Goal: Task Accomplishment & Management: Manage account settings

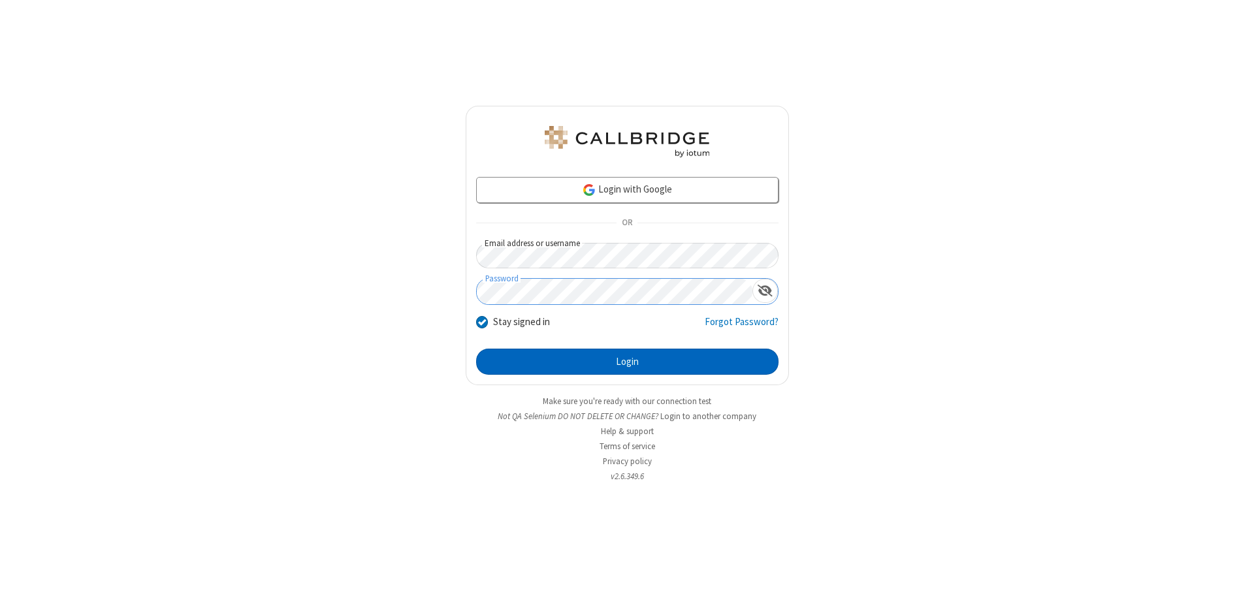
click at [627, 362] on button "Login" at bounding box center [627, 362] width 302 height 26
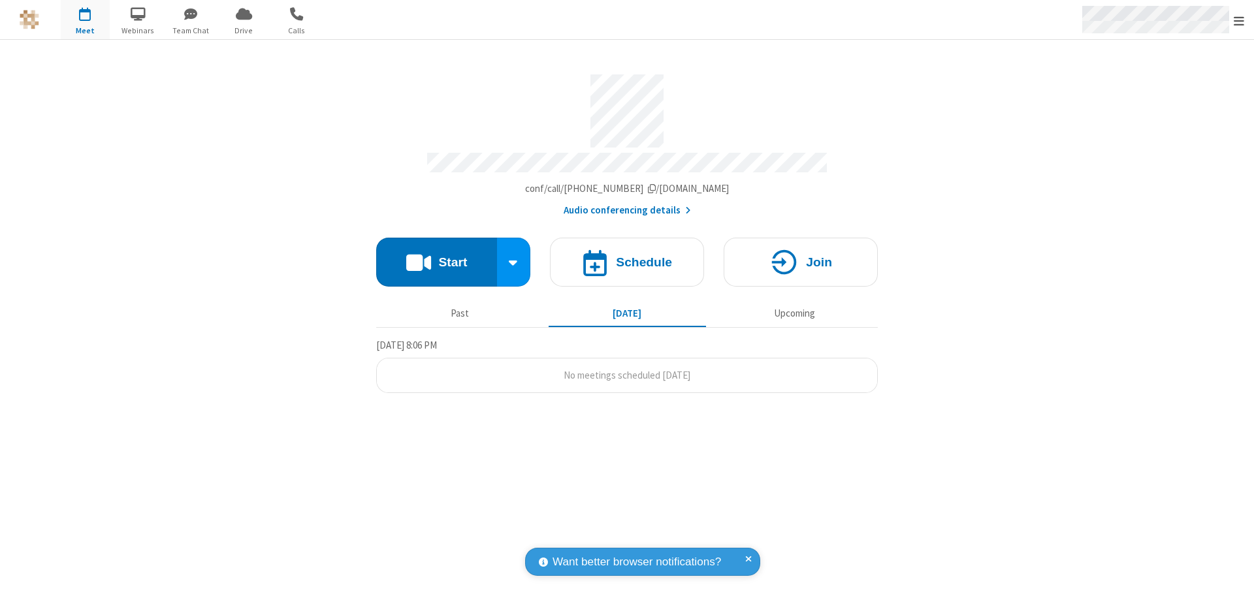
click at [1239, 20] on span "Open menu" at bounding box center [1239, 20] width 10 height 13
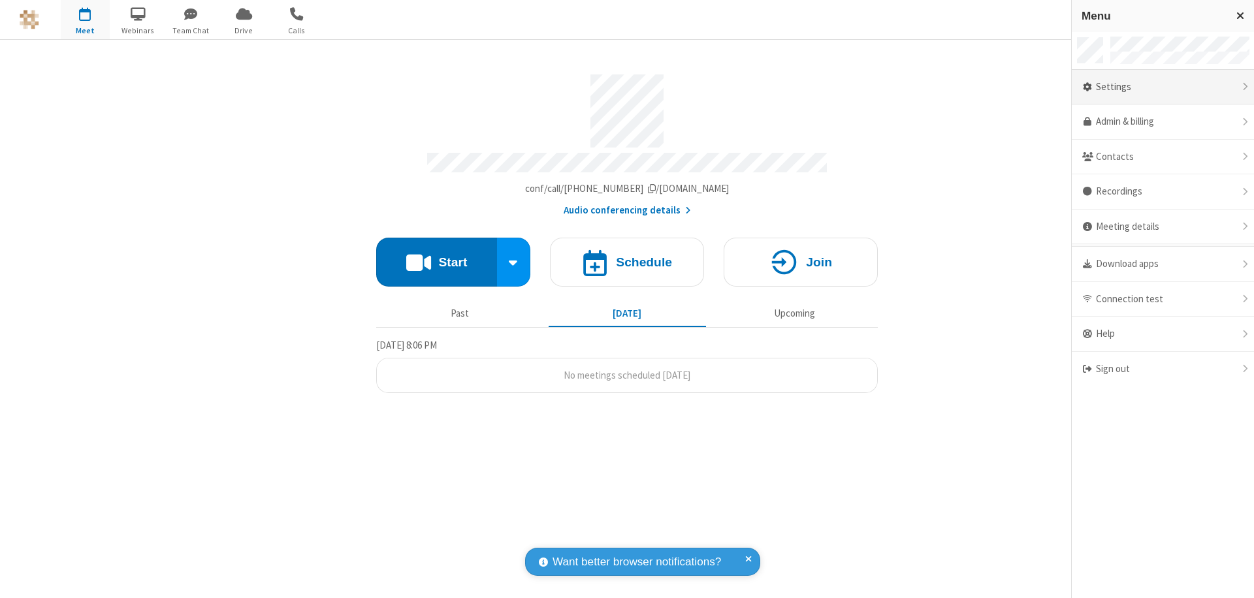
click at [1163, 87] on div "Settings" at bounding box center [1163, 87] width 182 height 35
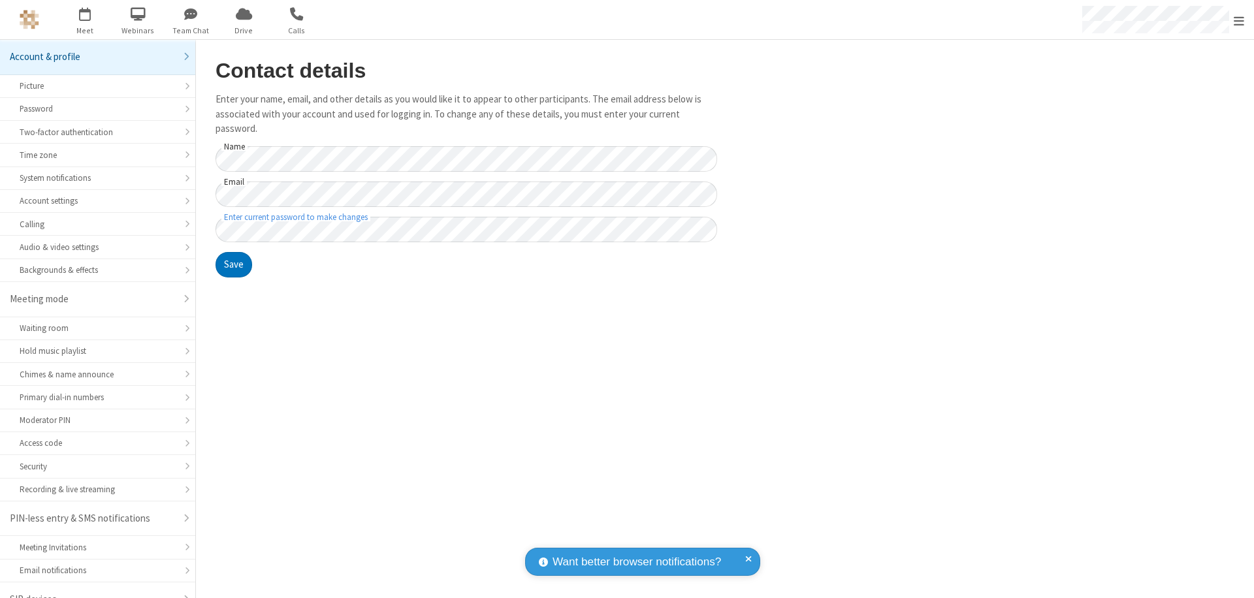
scroll to position [18, 0]
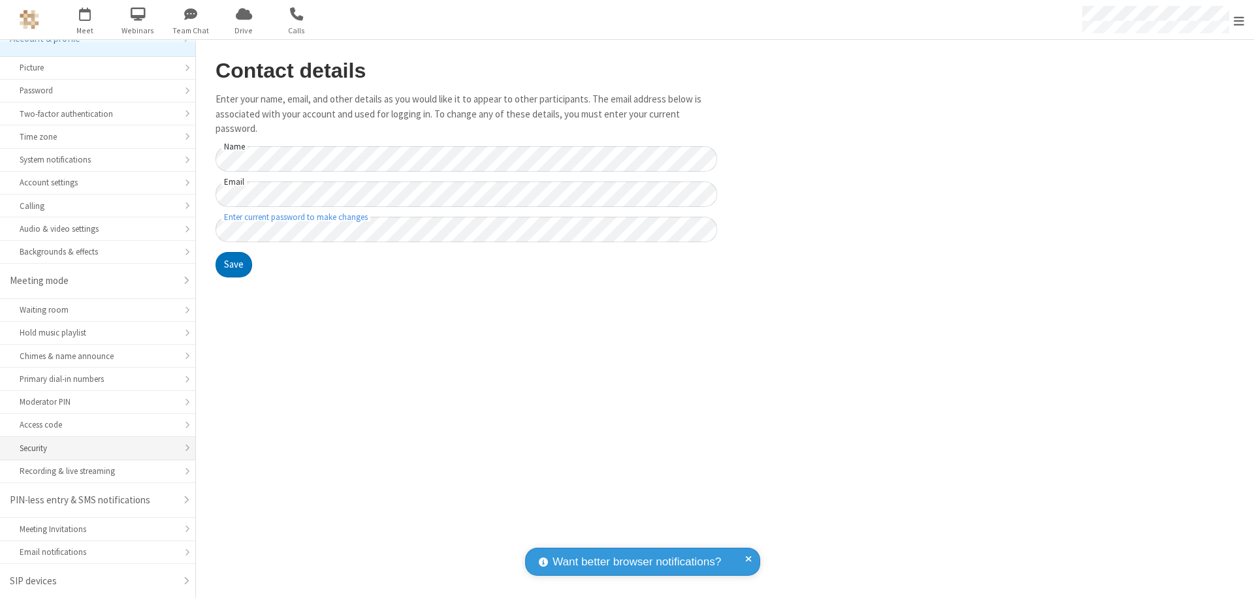
click at [93, 448] on div "Security" at bounding box center [98, 448] width 156 height 12
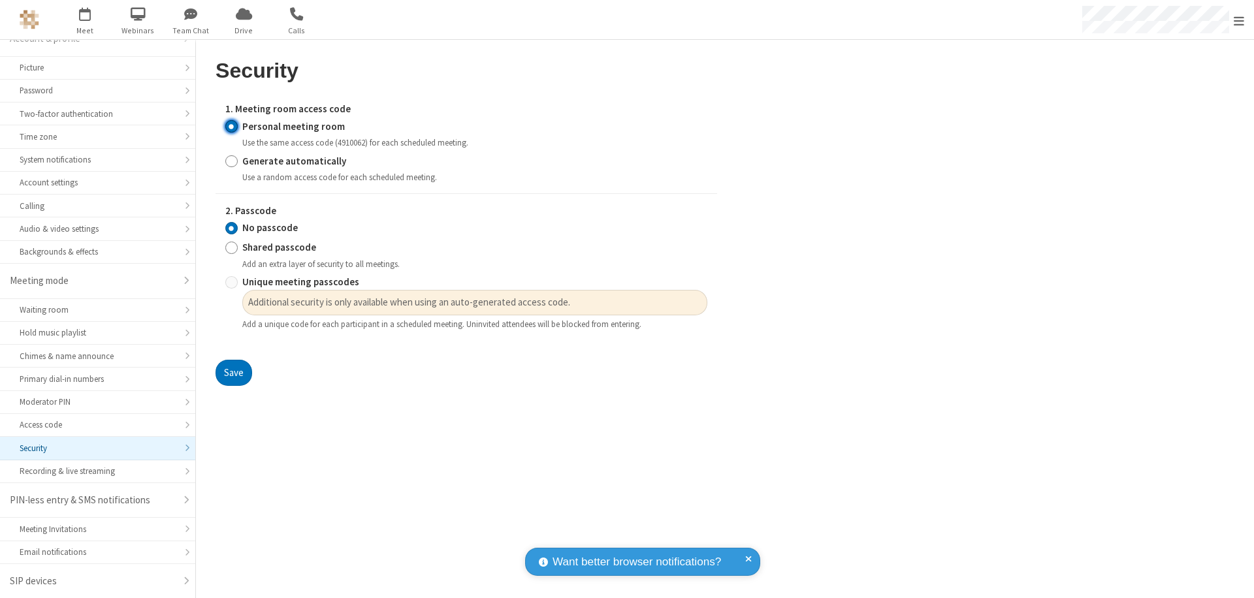
click at [231, 126] on input "Personal meeting room" at bounding box center [231, 127] width 12 height 14
click at [231, 228] on input "No passcode" at bounding box center [231, 228] width 12 height 14
click at [233, 373] on button "Save" at bounding box center [234, 373] width 37 height 26
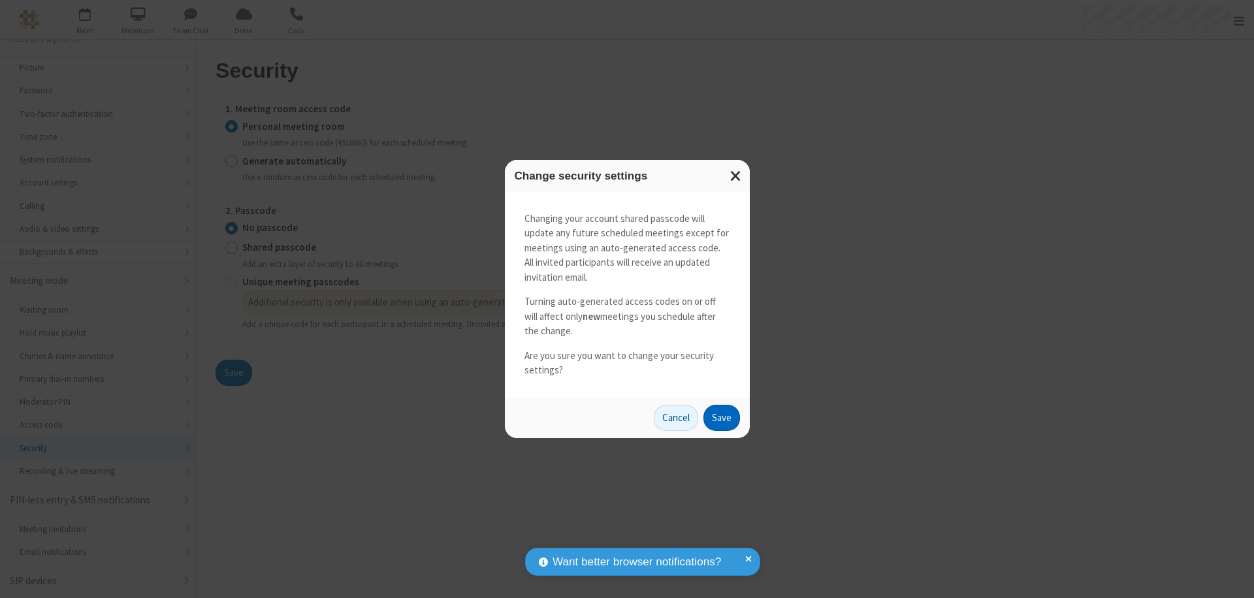
click at [721, 417] on button "Save" at bounding box center [721, 418] width 37 height 26
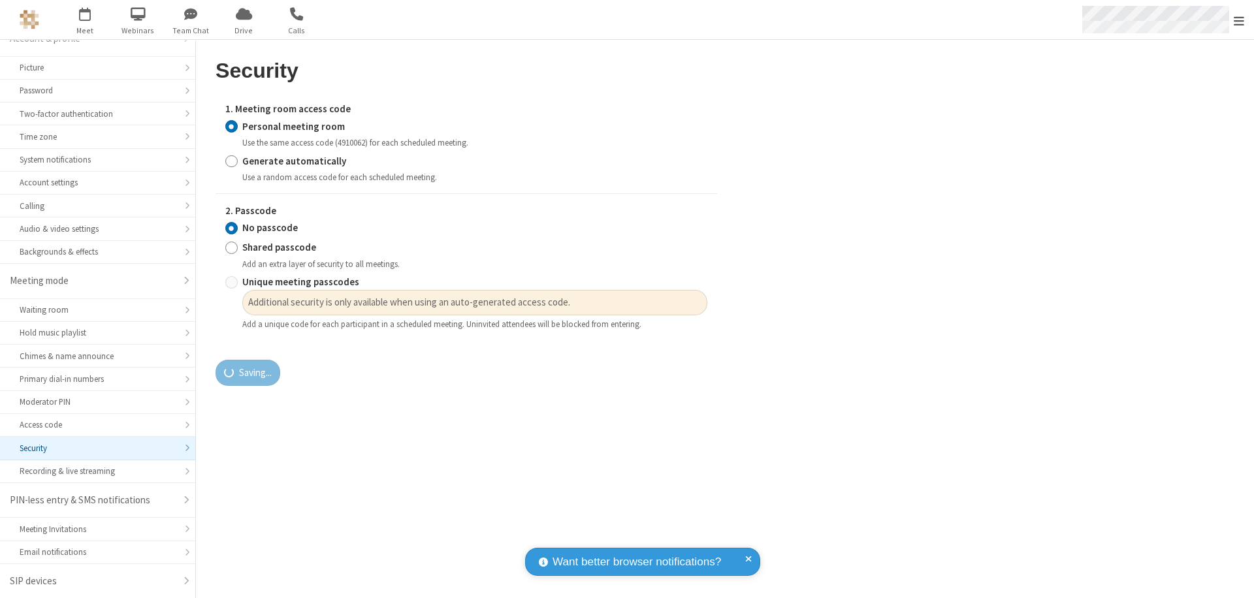
click at [1239, 20] on span "Open menu" at bounding box center [1239, 20] width 10 height 13
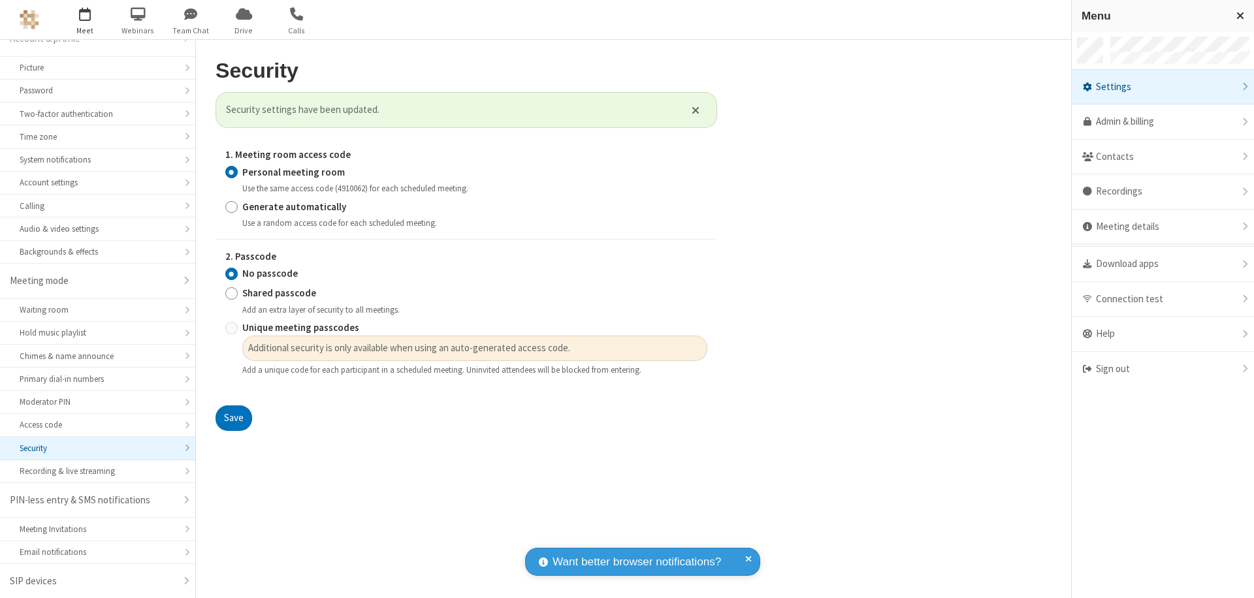
click at [85, 20] on span "button" at bounding box center [85, 14] width 49 height 22
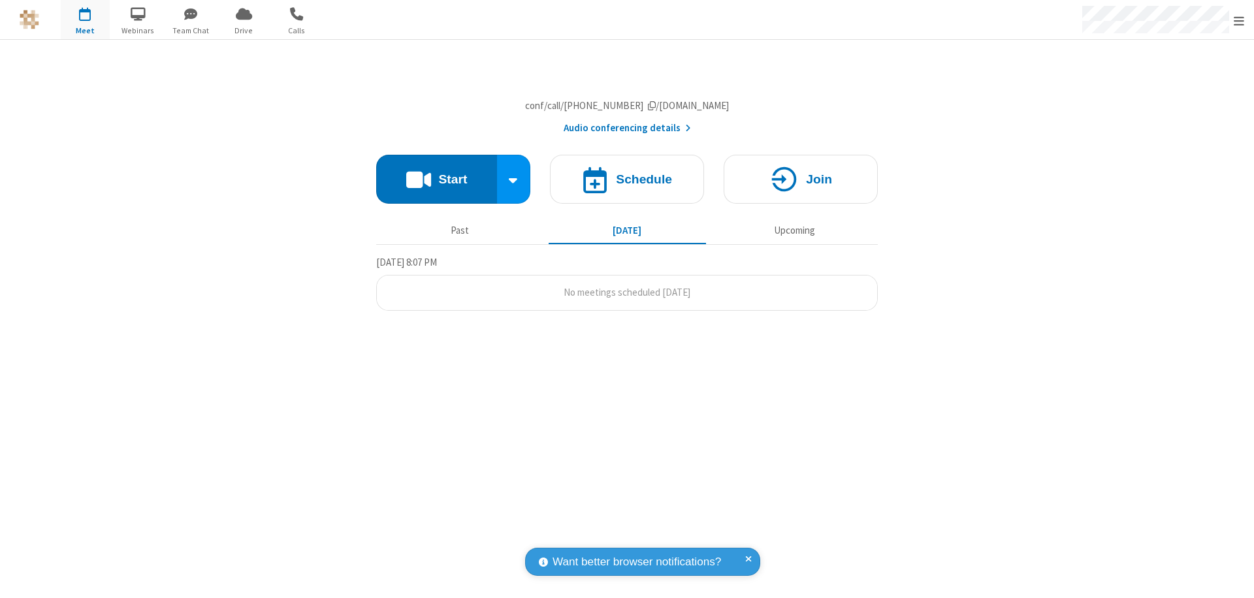
click at [627, 185] on h4 "Schedule" at bounding box center [644, 179] width 56 height 12
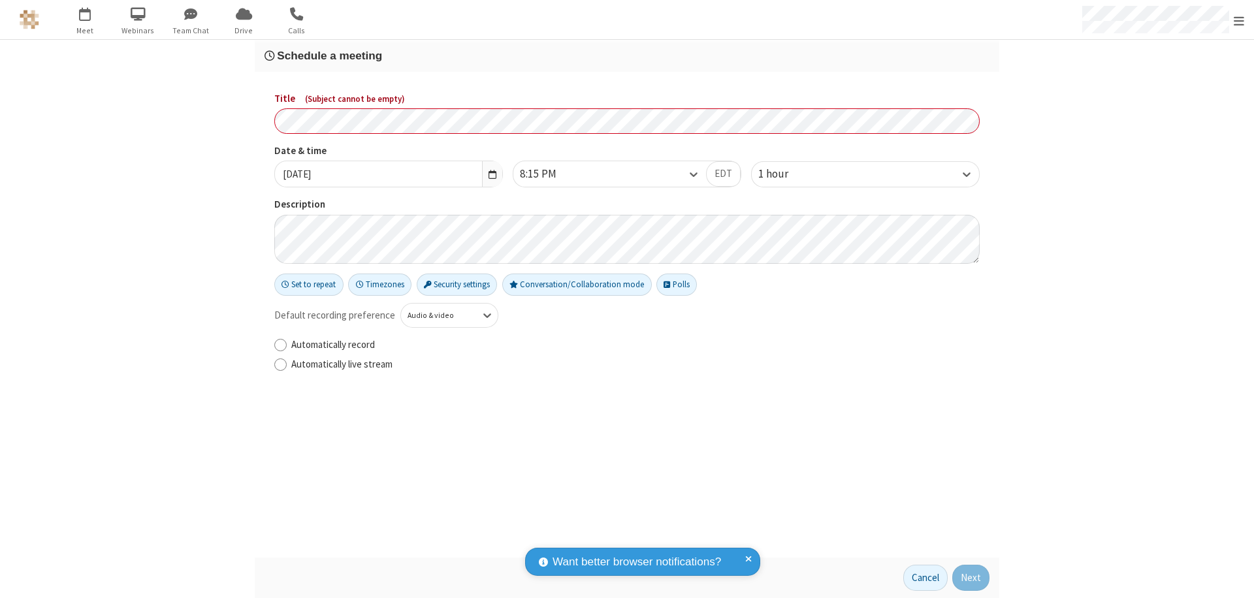
click at [627, 56] on h3 "Schedule a meeting" at bounding box center [627, 56] width 725 height 12
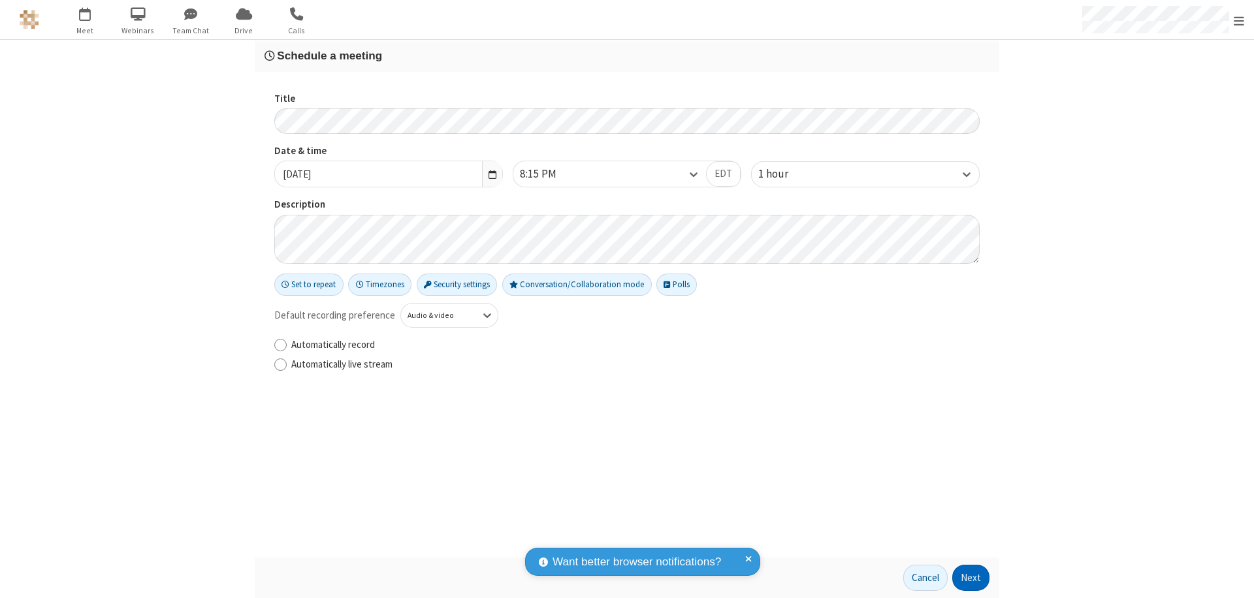
click at [971, 578] on button "Next" at bounding box center [970, 578] width 37 height 26
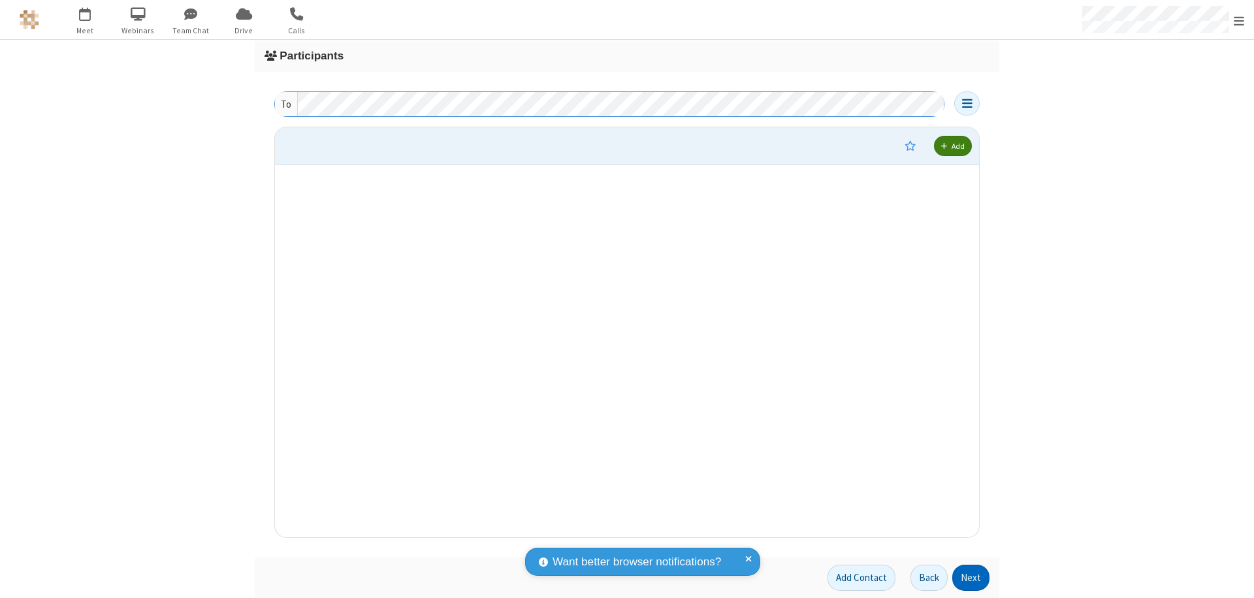
click at [971, 578] on button "Next" at bounding box center [970, 578] width 37 height 26
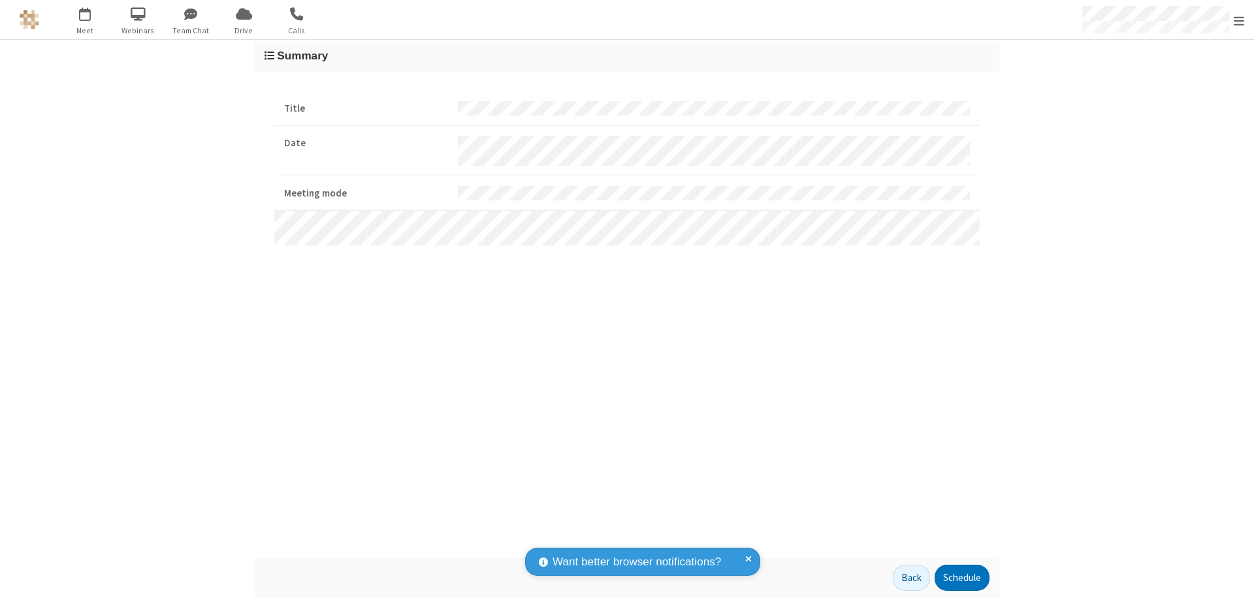
click at [961, 578] on button "Schedule" at bounding box center [962, 578] width 55 height 26
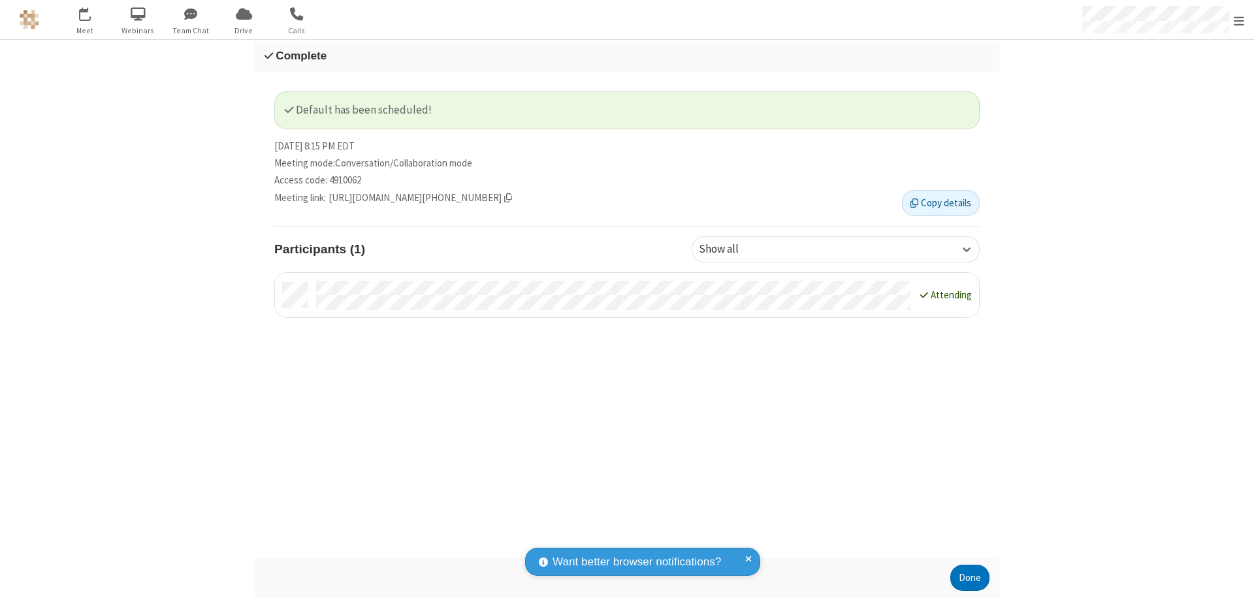
click at [970, 578] on button "Done" at bounding box center [969, 578] width 39 height 26
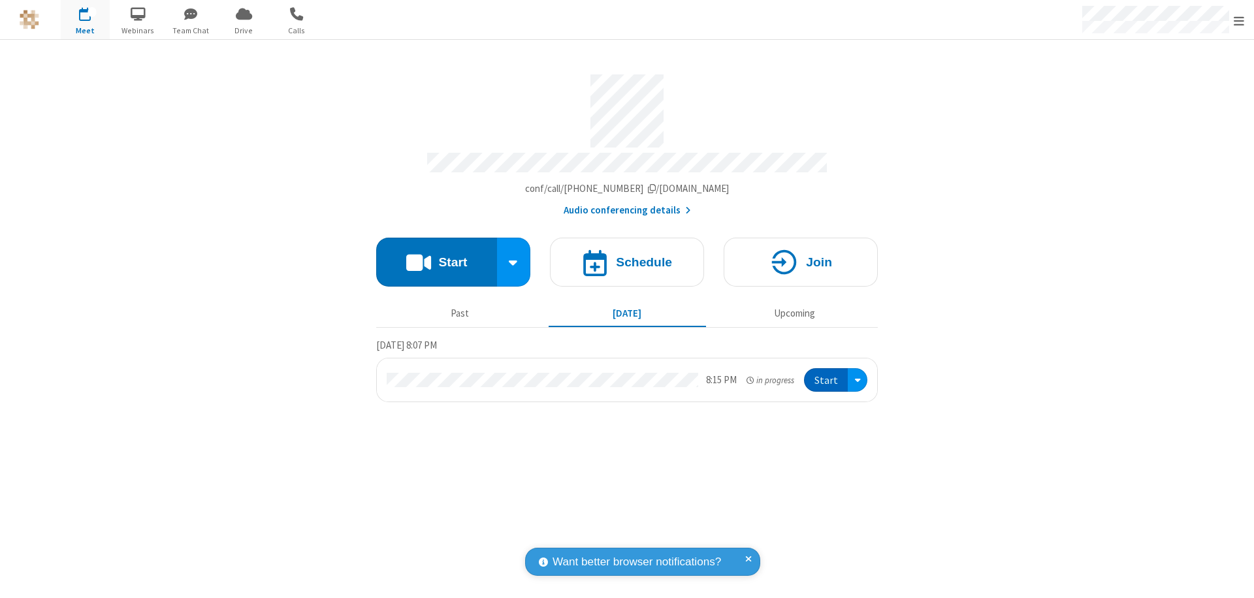
click at [827, 374] on button "Start" at bounding box center [826, 380] width 44 height 24
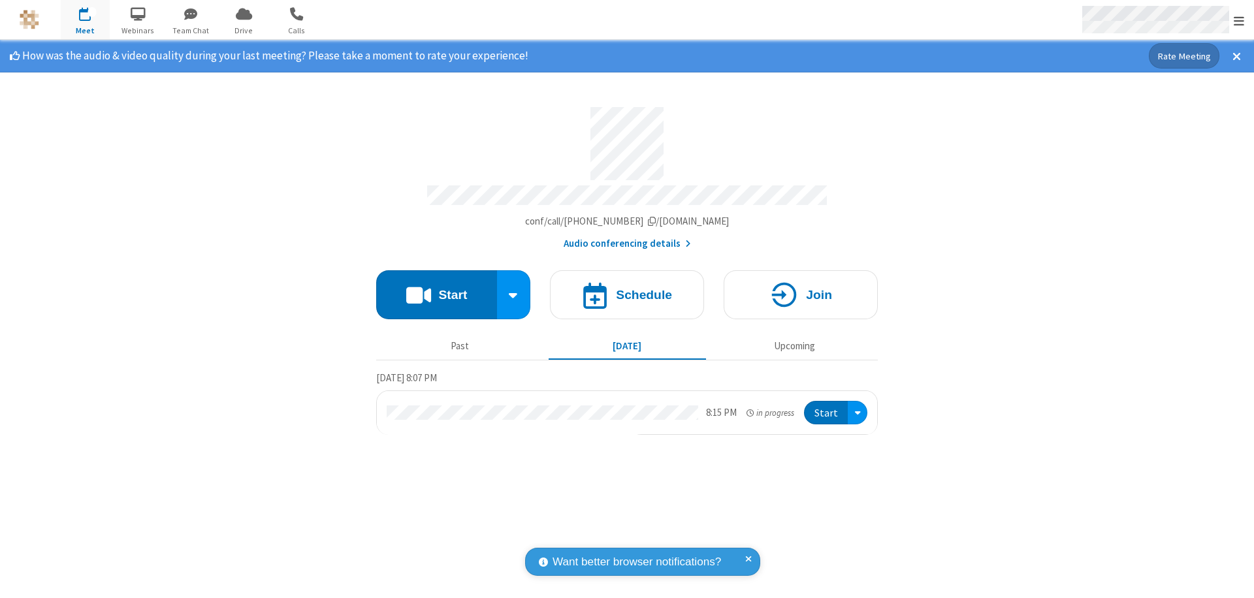
click at [1239, 20] on span "Open menu" at bounding box center [1239, 20] width 10 height 13
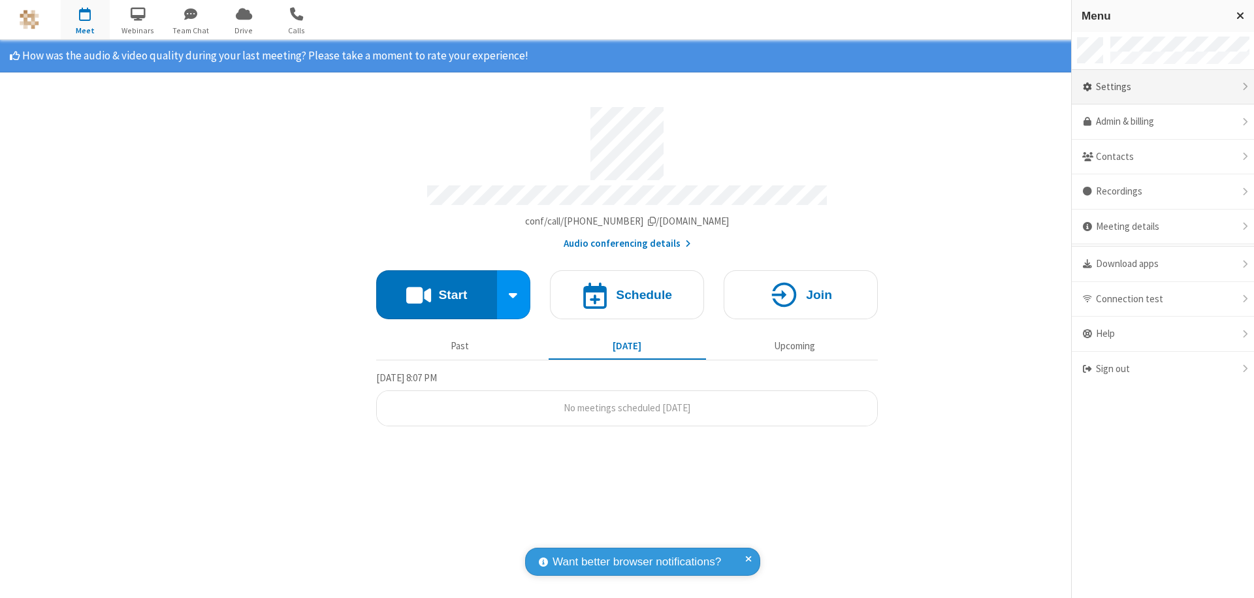
click at [1163, 87] on div "Settings" at bounding box center [1163, 87] width 182 height 35
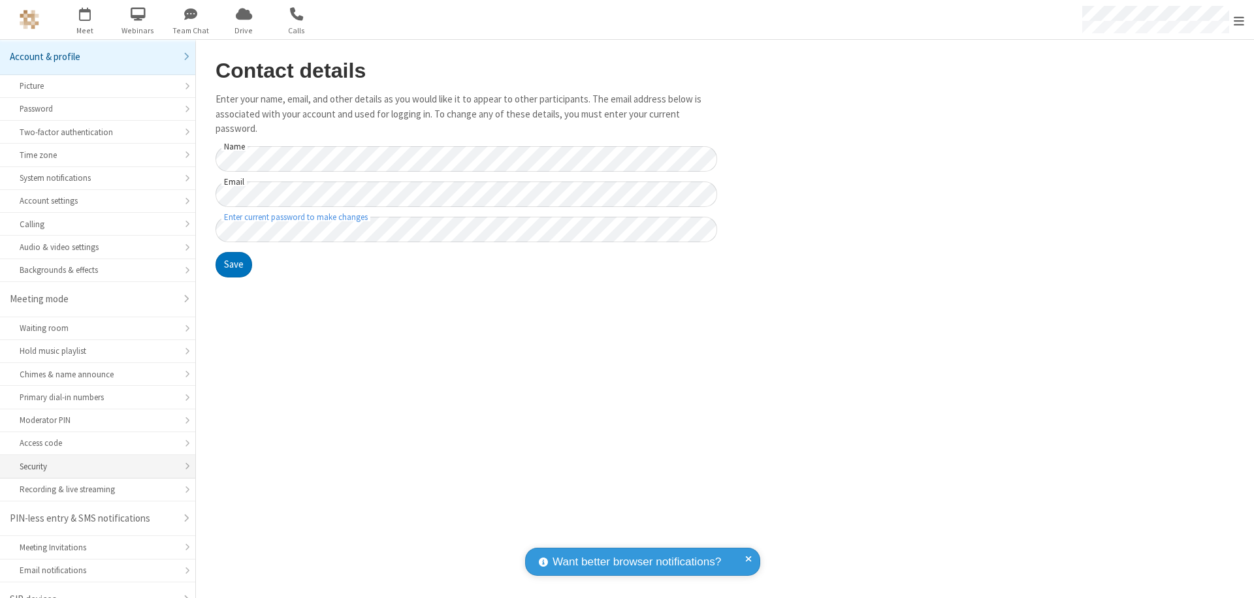
click at [93, 460] on div "Security" at bounding box center [98, 466] width 156 height 12
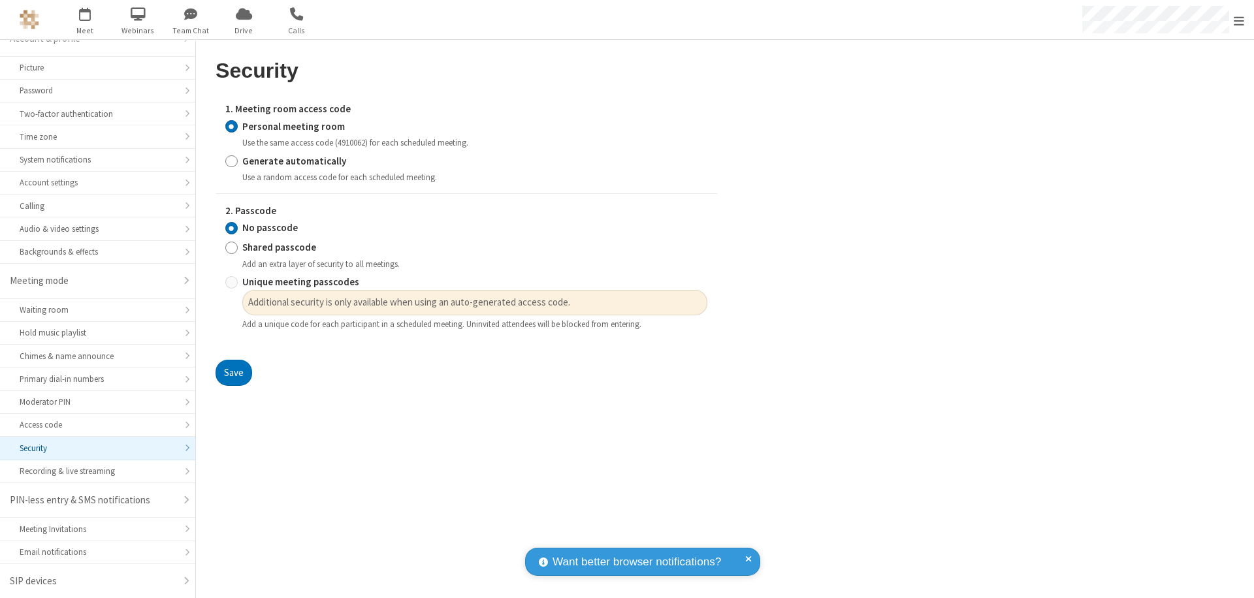
click at [231, 126] on input "Personal meeting room" at bounding box center [231, 127] width 12 height 14
click at [231, 228] on input "No passcode" at bounding box center [231, 228] width 12 height 14
click at [233, 373] on button "Save" at bounding box center [234, 373] width 37 height 26
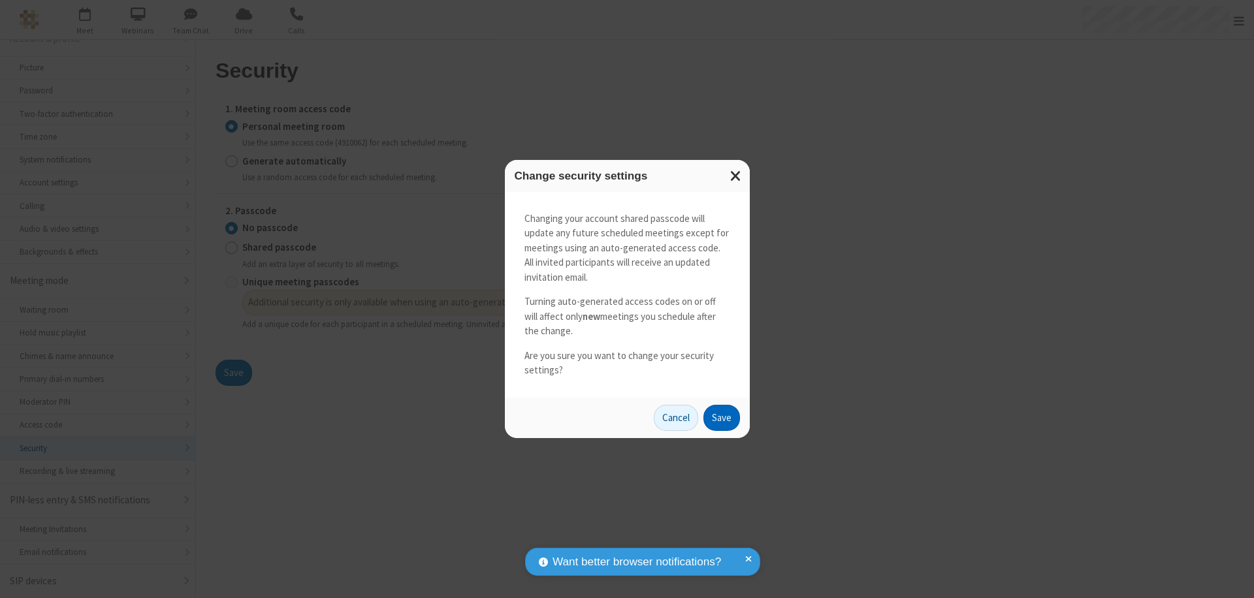
click at [721, 417] on button "Save" at bounding box center [721, 418] width 37 height 26
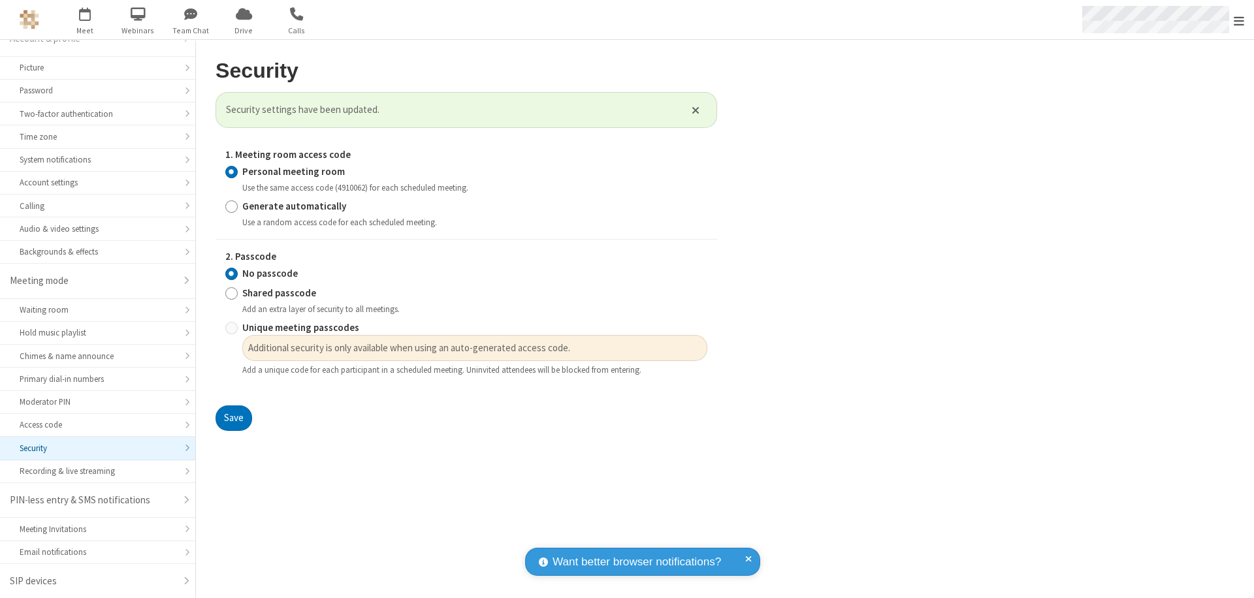
click at [1239, 20] on span "Open menu" at bounding box center [1239, 20] width 10 height 13
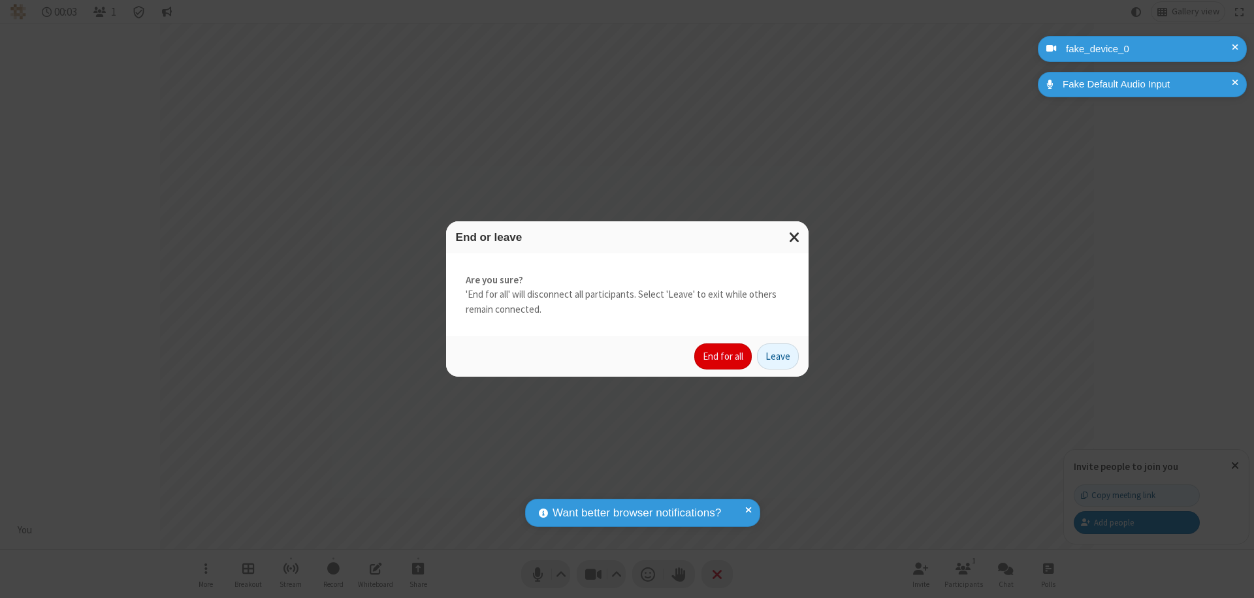
click at [724, 357] on button "End for all" at bounding box center [722, 357] width 57 height 26
